Goal: Transaction & Acquisition: Purchase product/service

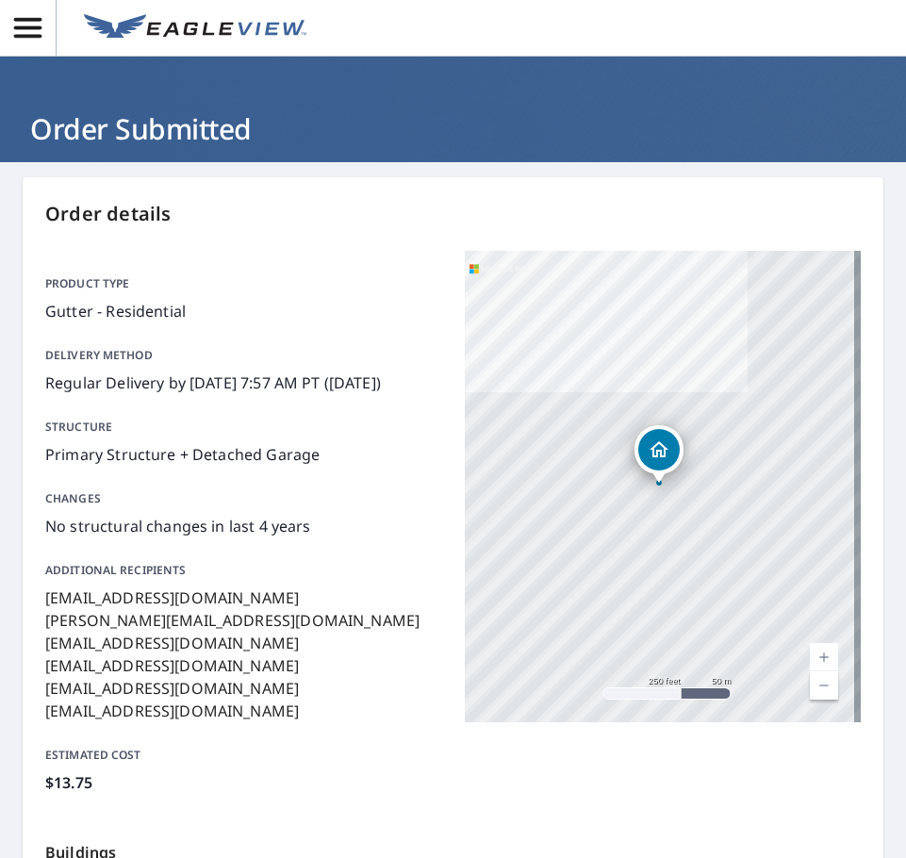
click at [31, 31] on icon "button" at bounding box center [27, 27] width 33 height 33
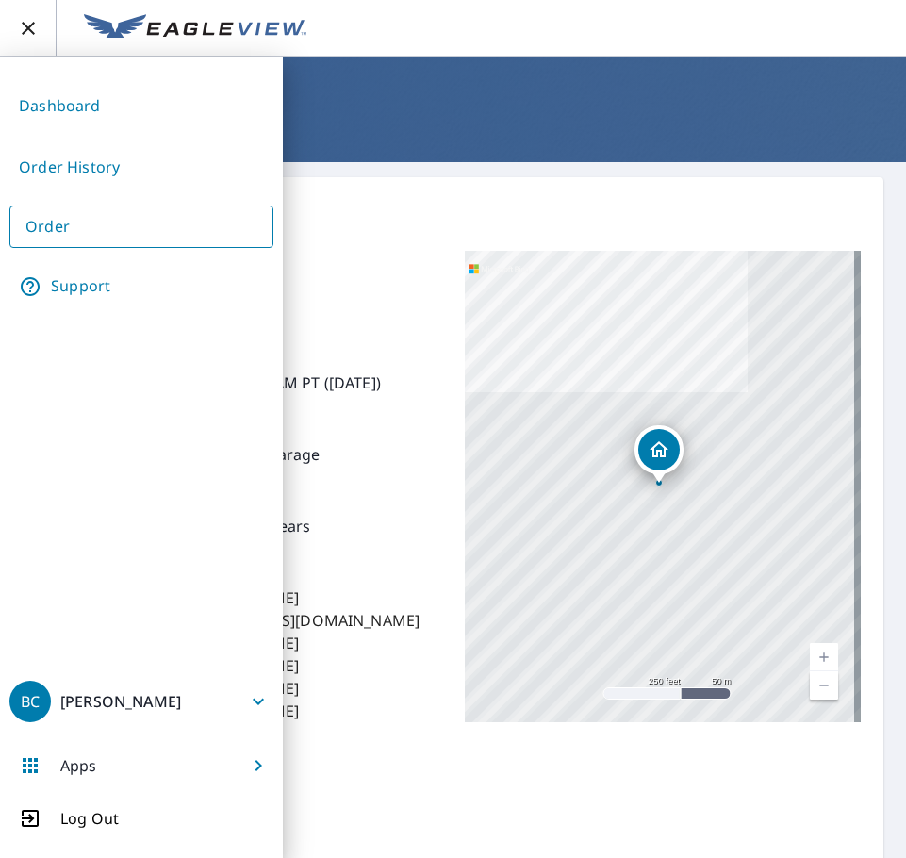
click at [60, 229] on link "Order" at bounding box center [141, 227] width 264 height 42
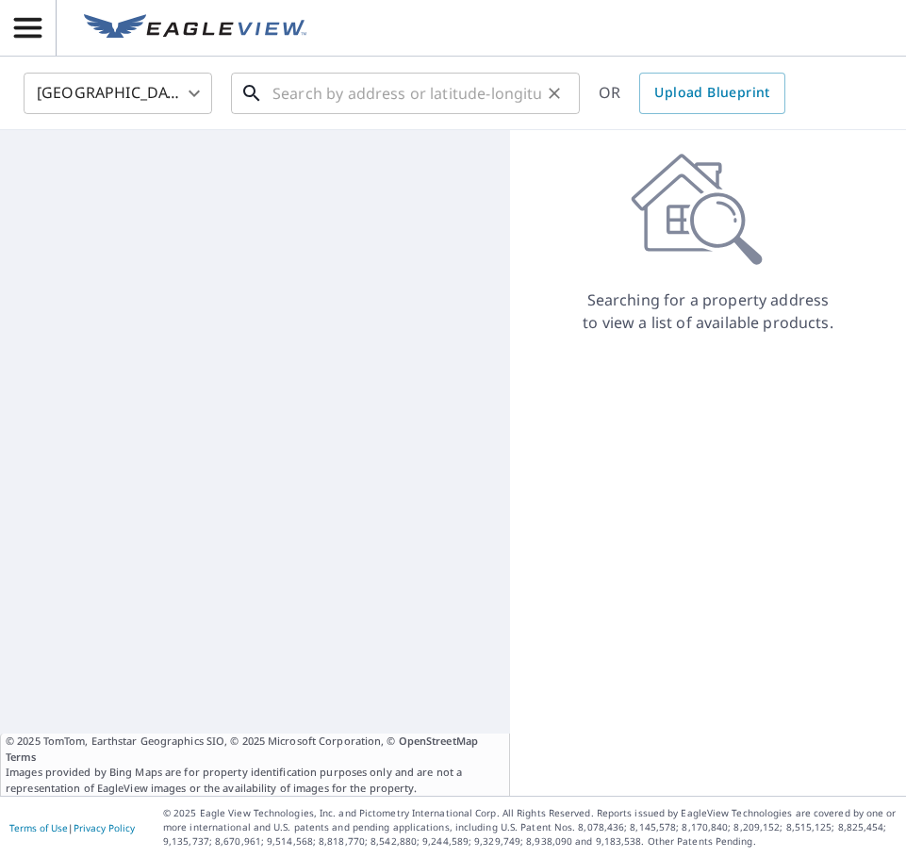
click at [364, 80] on input "text" at bounding box center [407, 93] width 269 height 53
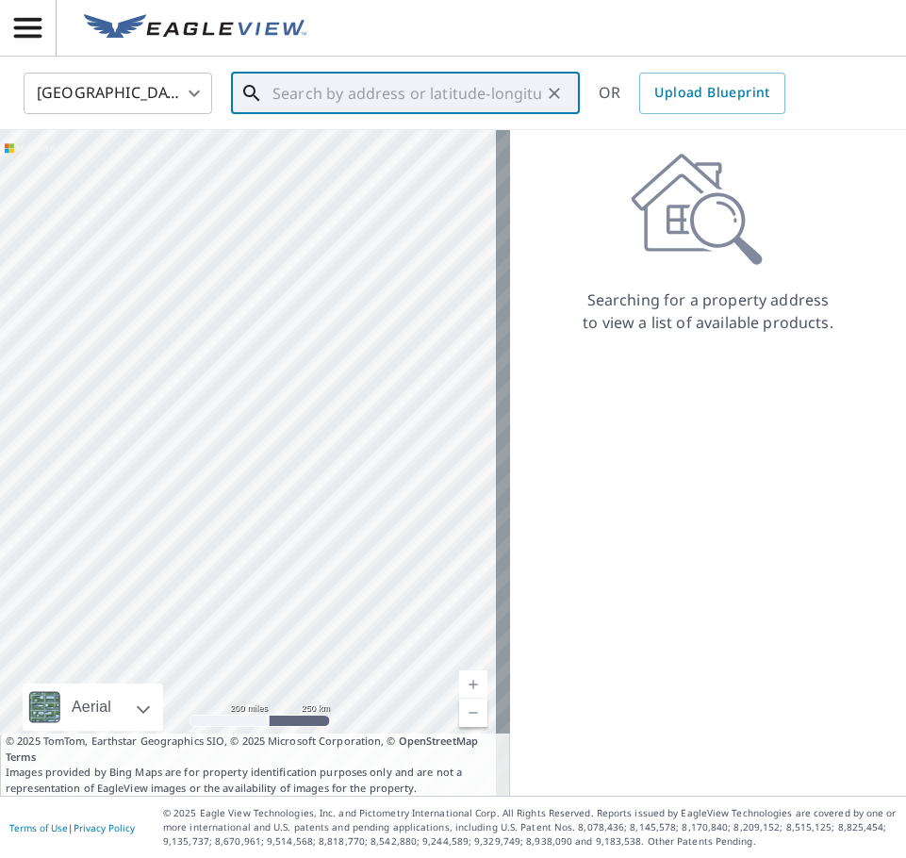
paste input "[STREET_ADDRESS]"
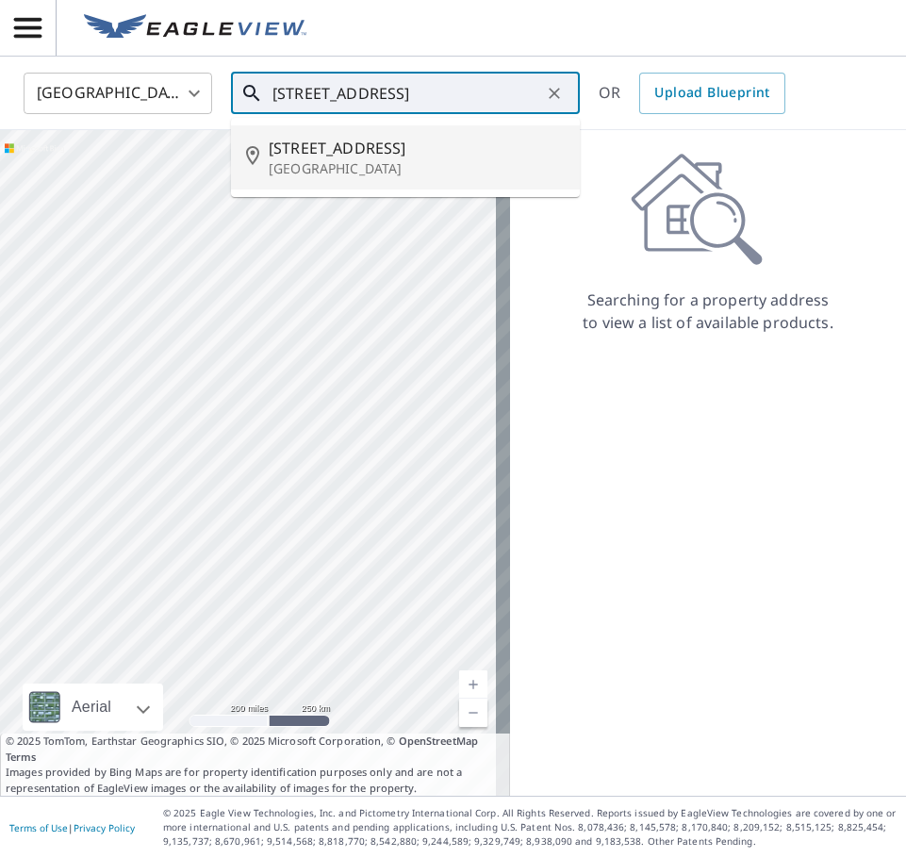
click at [458, 148] on span "[STREET_ADDRESS]" at bounding box center [417, 148] width 296 height 23
type input "[STREET_ADDRESS]"
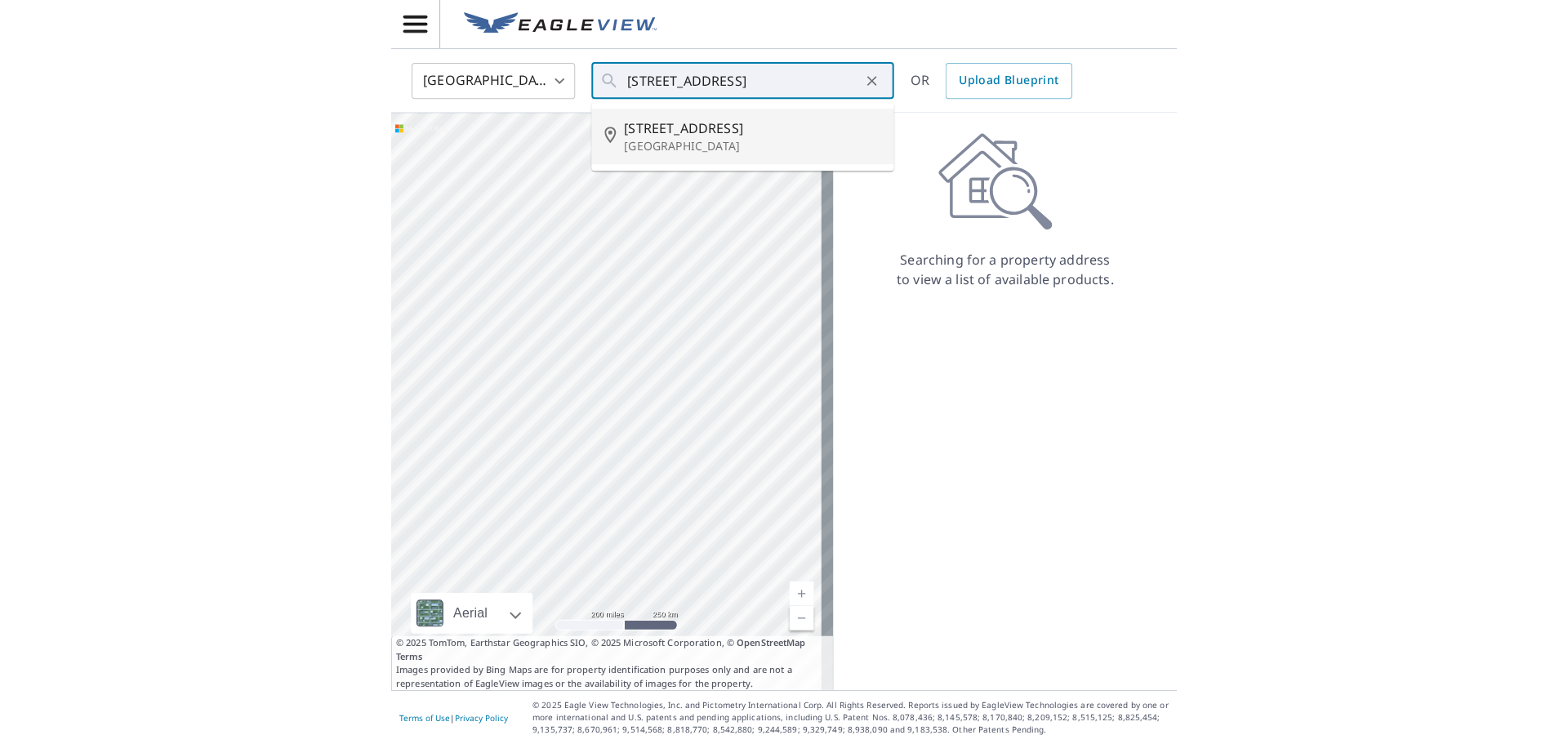
scroll to position [0, 0]
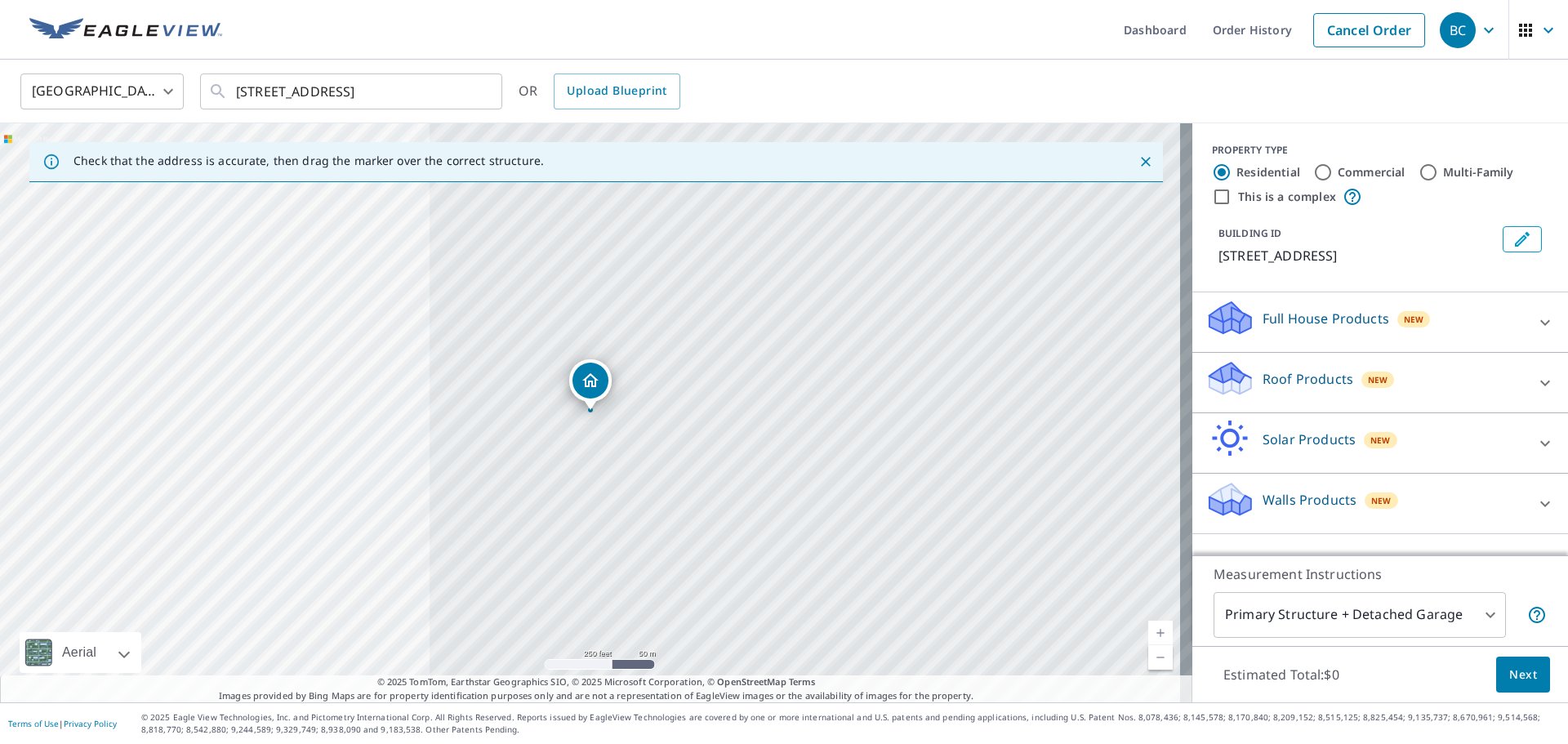
click at [784, 387] on div "Roof Products New" at bounding box center [1365, 383] width 320 height 47
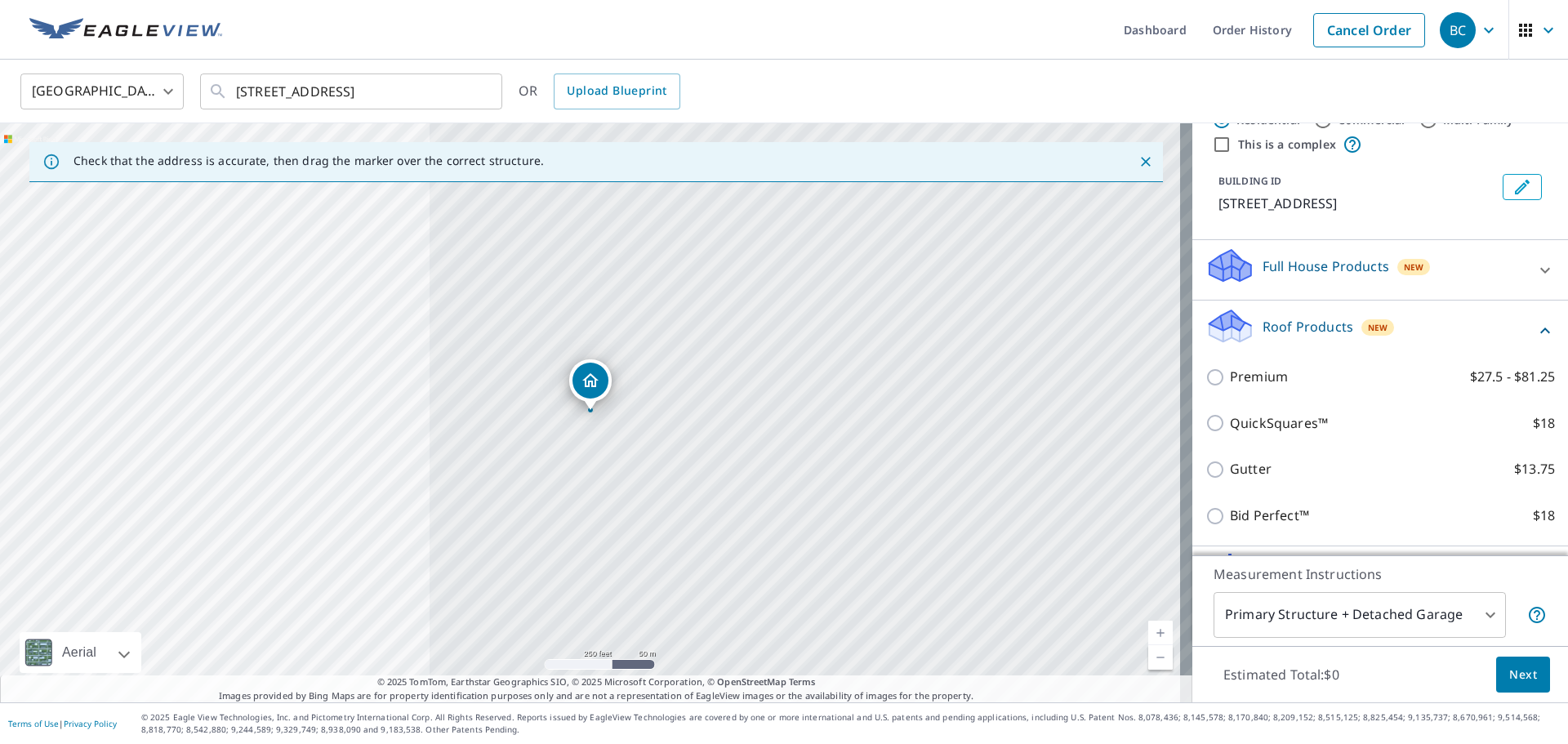
scroll to position [81, 0]
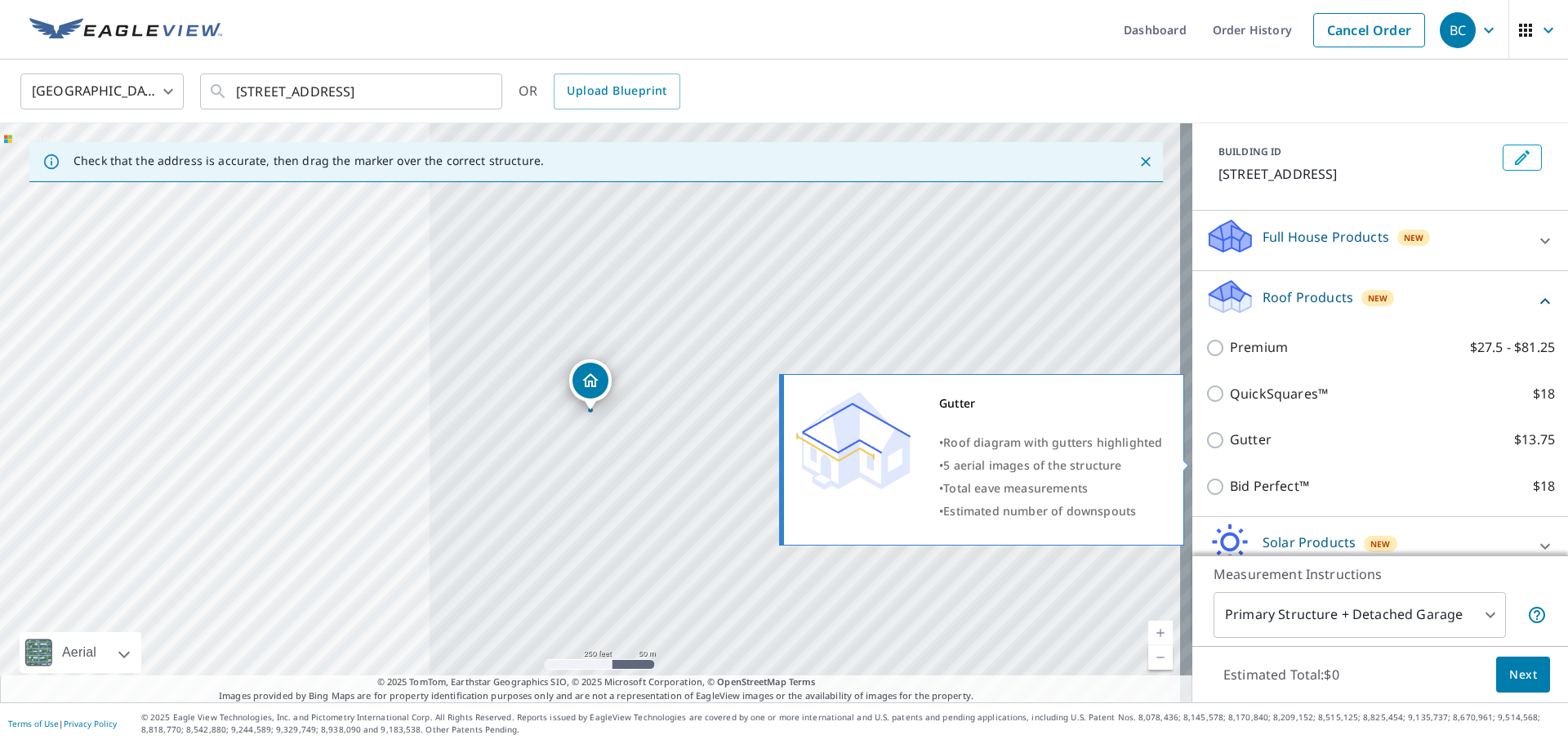
click at [784, 450] on p "Gutter" at bounding box center [1250, 440] width 42 height 21
click at [784, 450] on input "Gutter $13.75" at bounding box center [1217, 440] width 24 height 20
checkbox input "true"
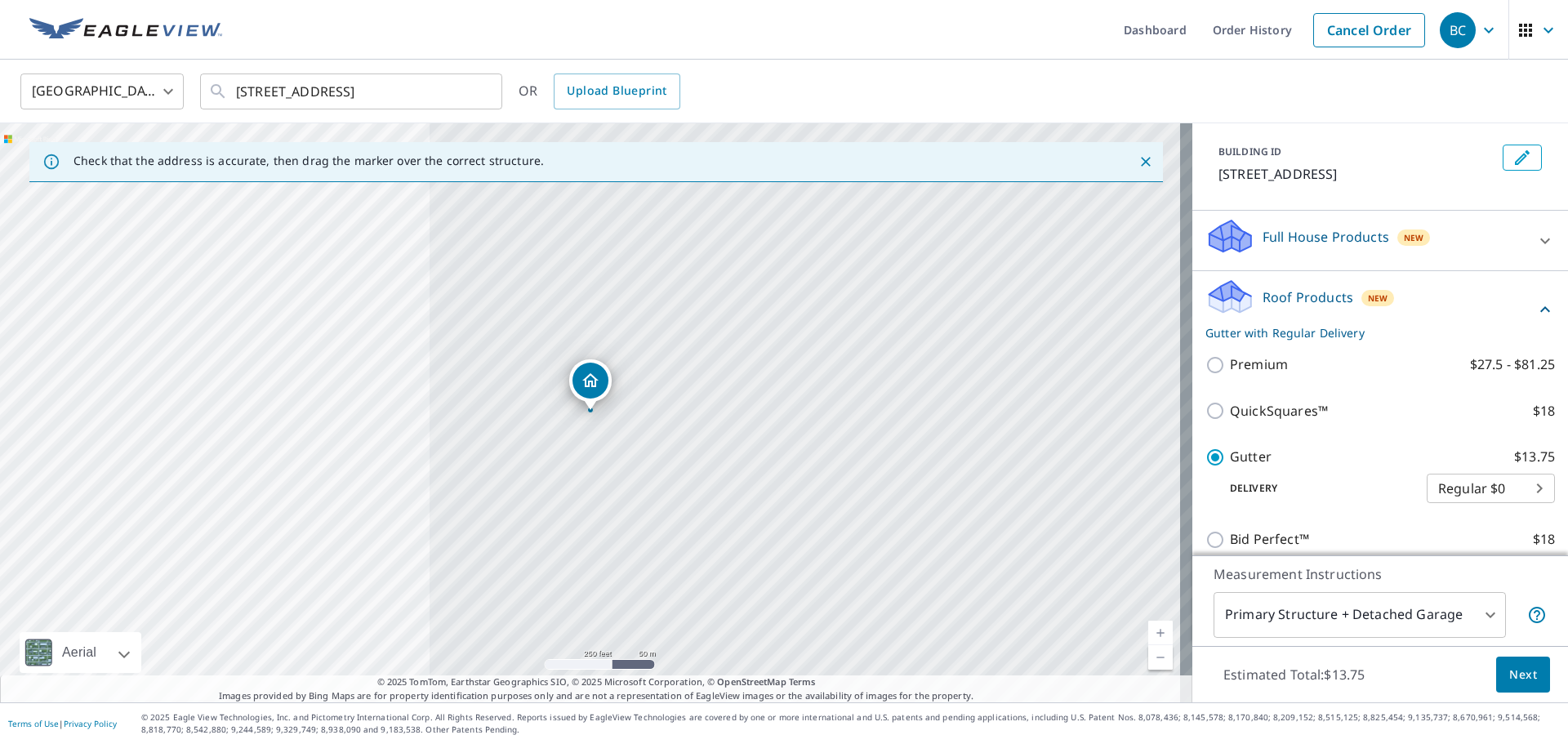
click at [784, 678] on button "Next" at bounding box center [1523, 675] width 54 height 36
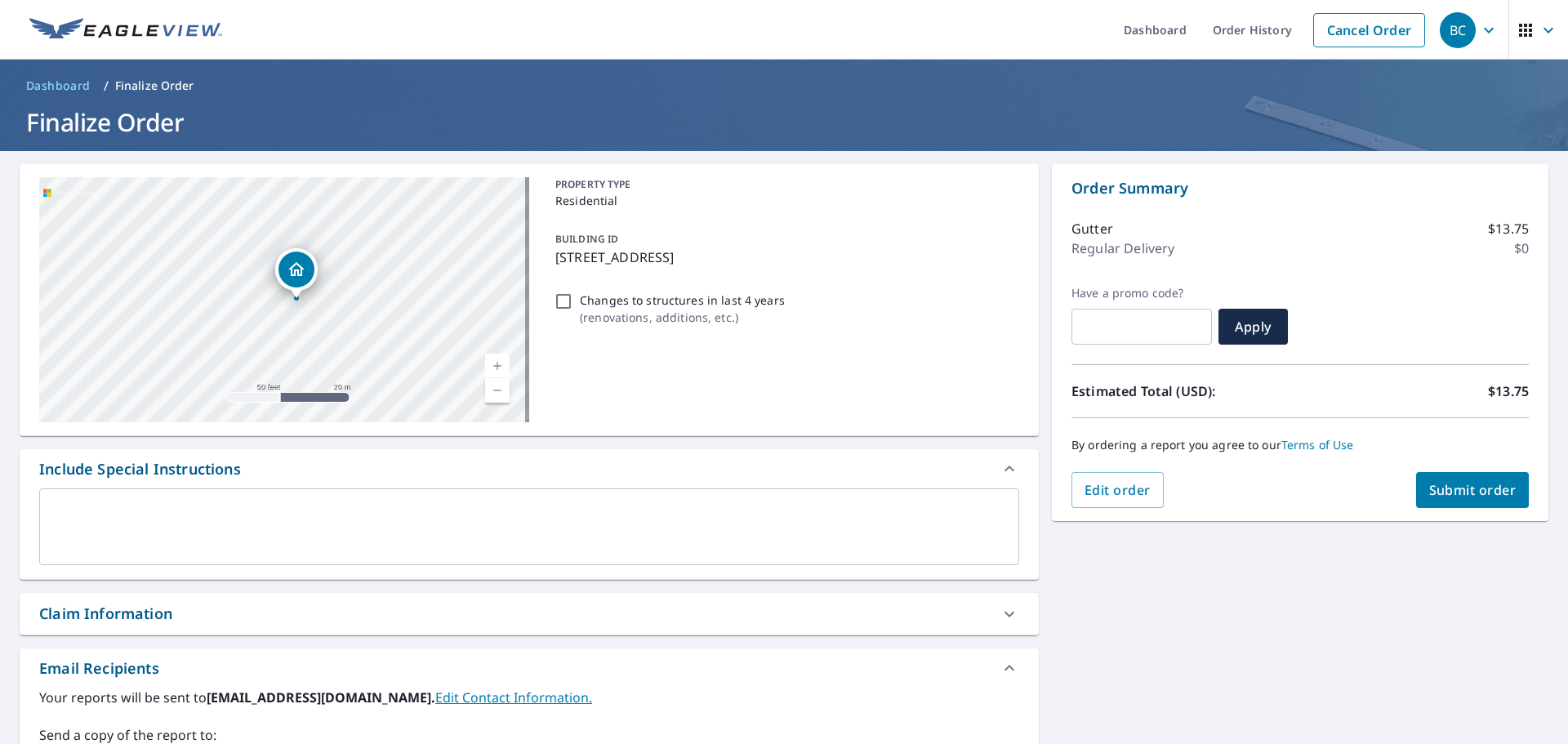
drag, startPoint x: 221, startPoint y: 251, endPoint x: 297, endPoint y: 361, distance: 133.7
click at [297, 361] on div "[STREET_ADDRESS]" at bounding box center [284, 300] width 490 height 245
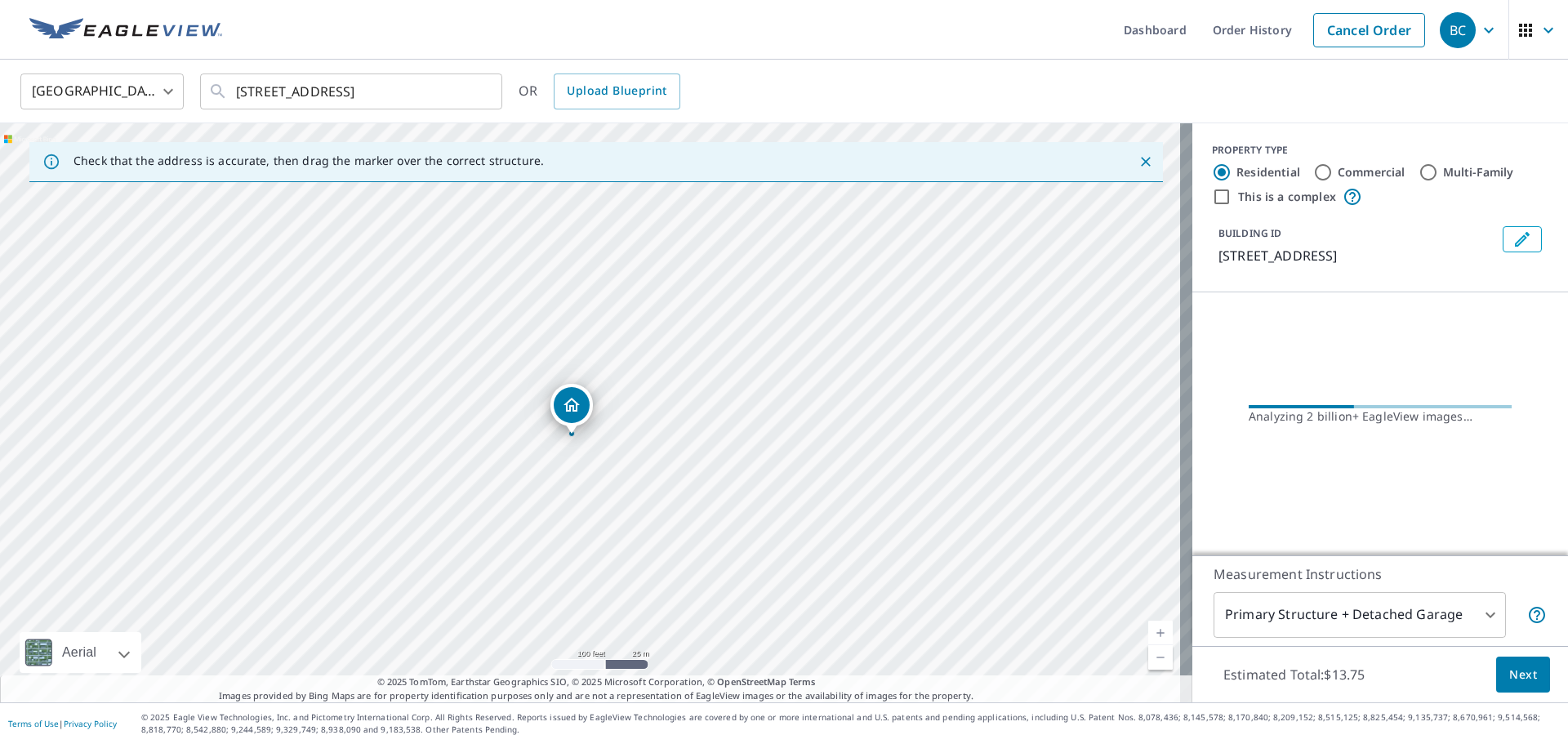
drag, startPoint x: 590, startPoint y: 341, endPoint x: 610, endPoint y: 579, distance: 238.8
click at [610, 579] on div "[STREET_ADDRESS]" at bounding box center [596, 412] width 1192 height 579
